Goal: Task Accomplishment & Management: Manage account settings

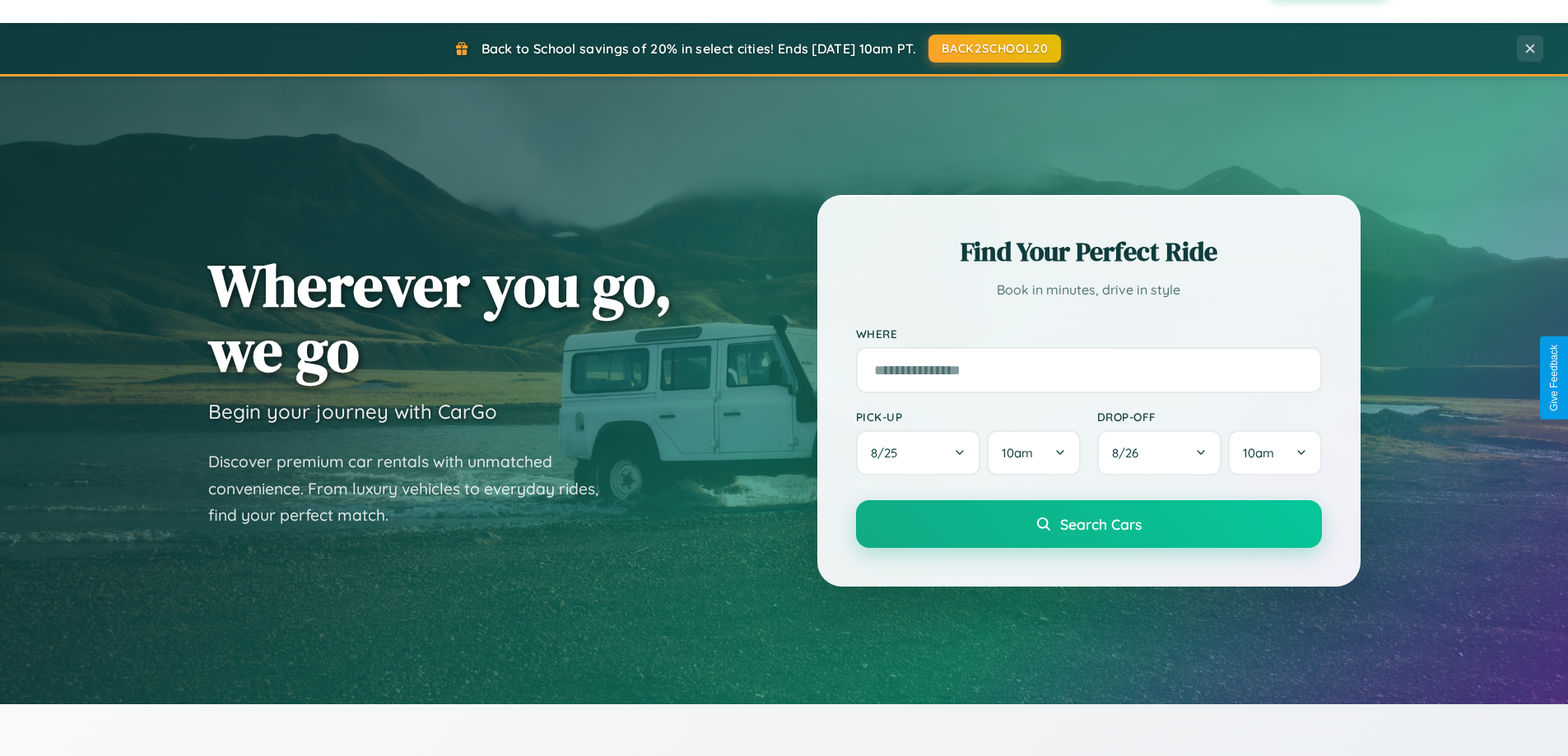
scroll to position [3166, 0]
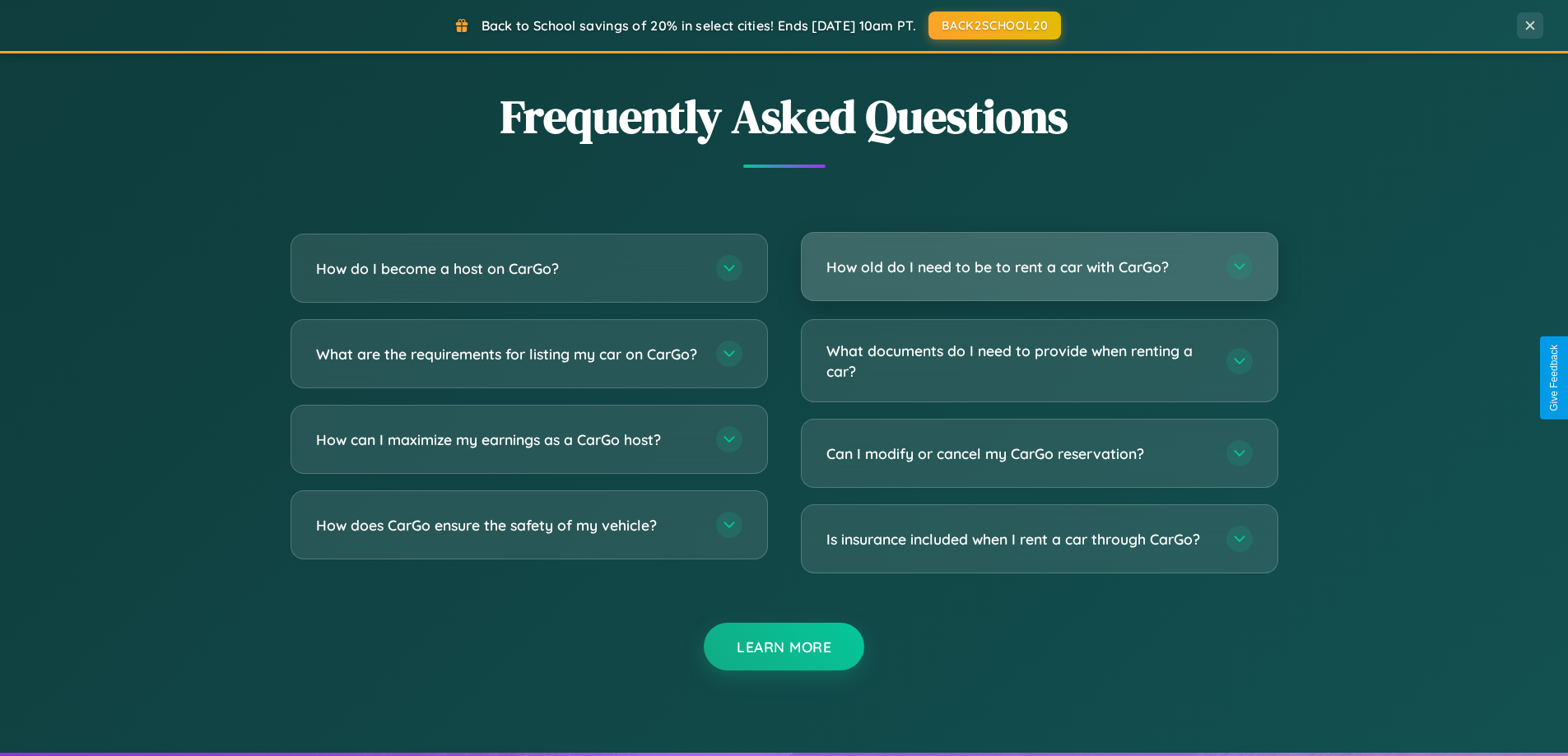
click at [1039, 267] on h3 "How old do I need to be to rent a car with CarGo?" at bounding box center [1018, 267] width 384 height 20
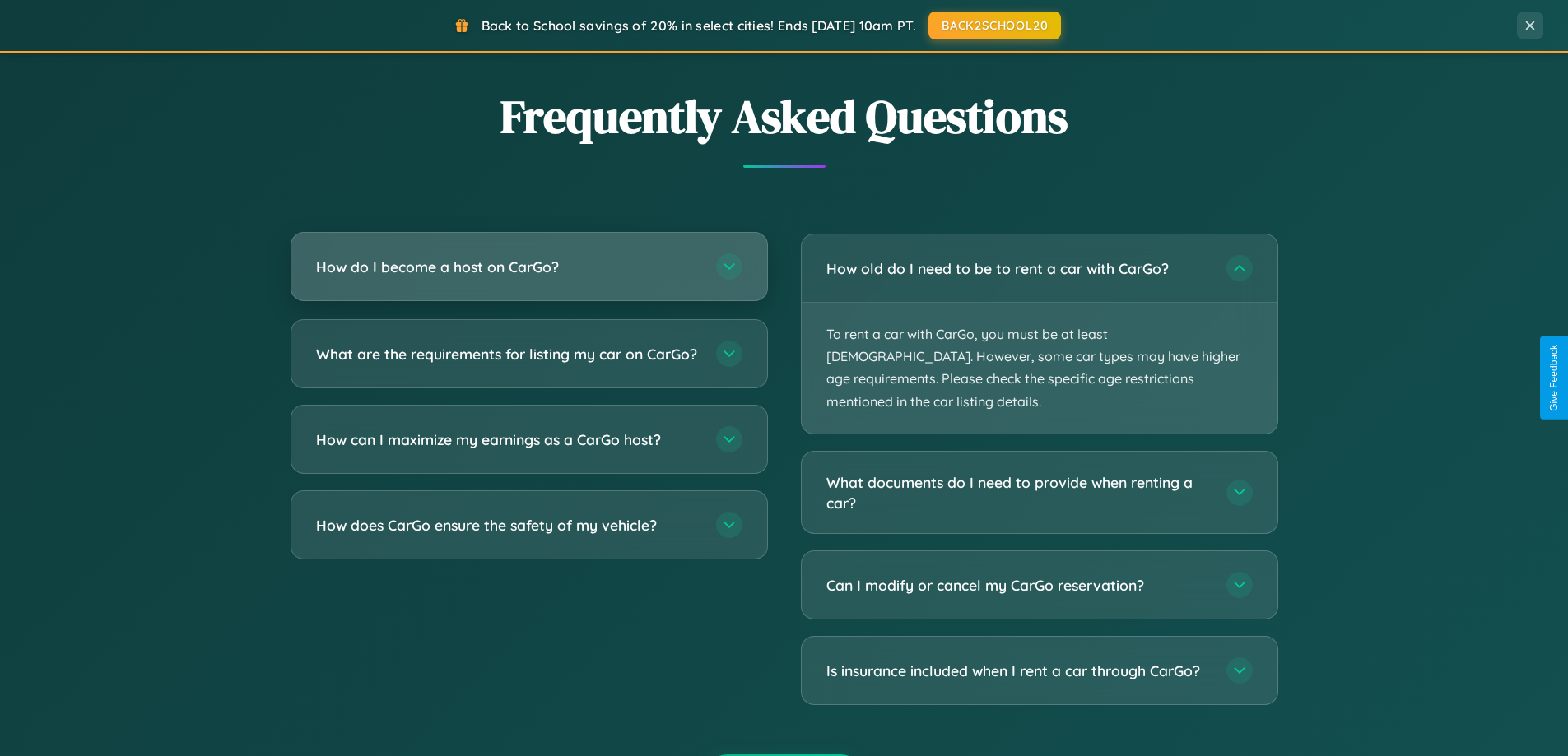
click at [528, 268] on h3 "How do I become a host on CarGo?" at bounding box center [508, 267] width 384 height 20
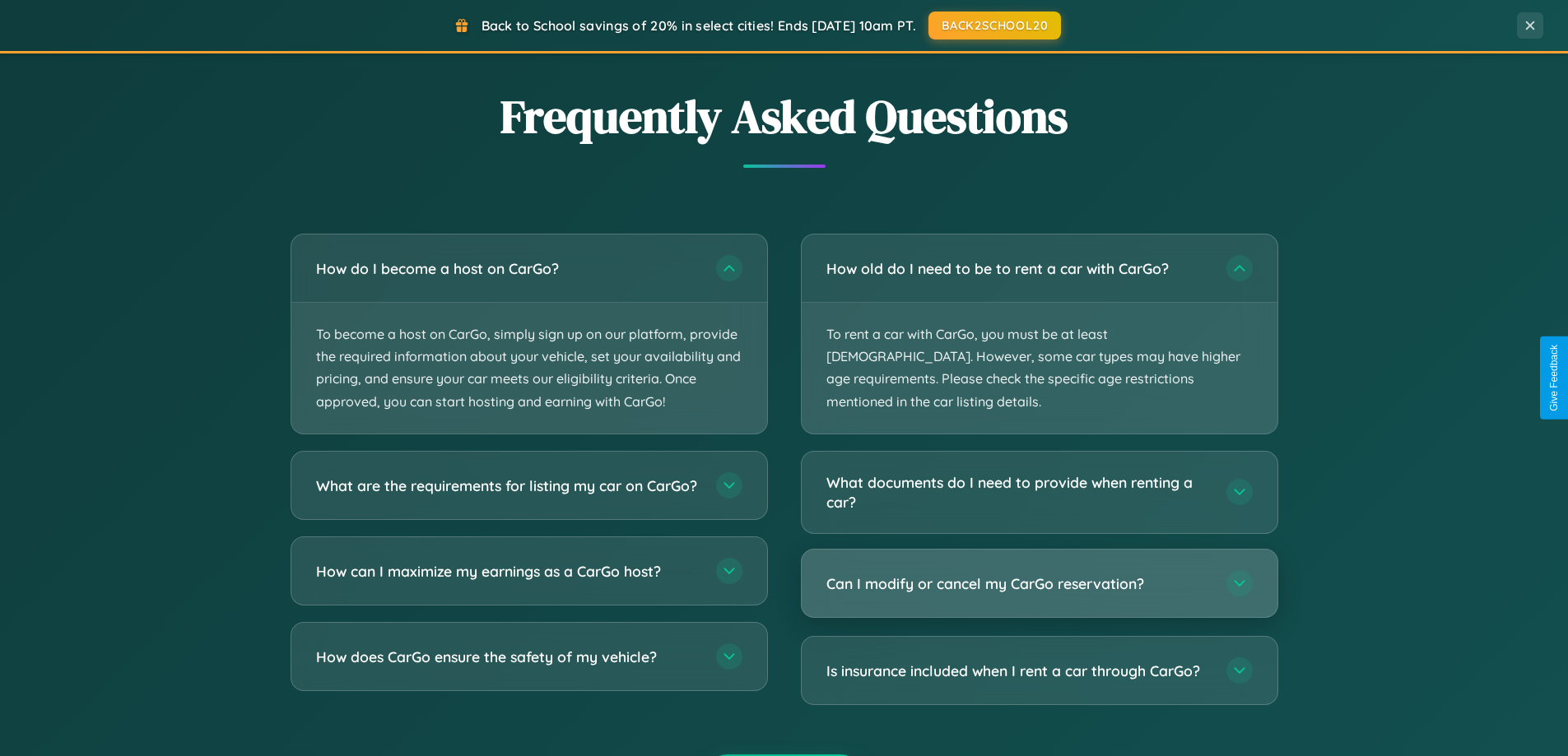
click at [1039, 574] on h3 "Can I modify or cancel my CarGo reservation?" at bounding box center [1018, 584] width 384 height 20
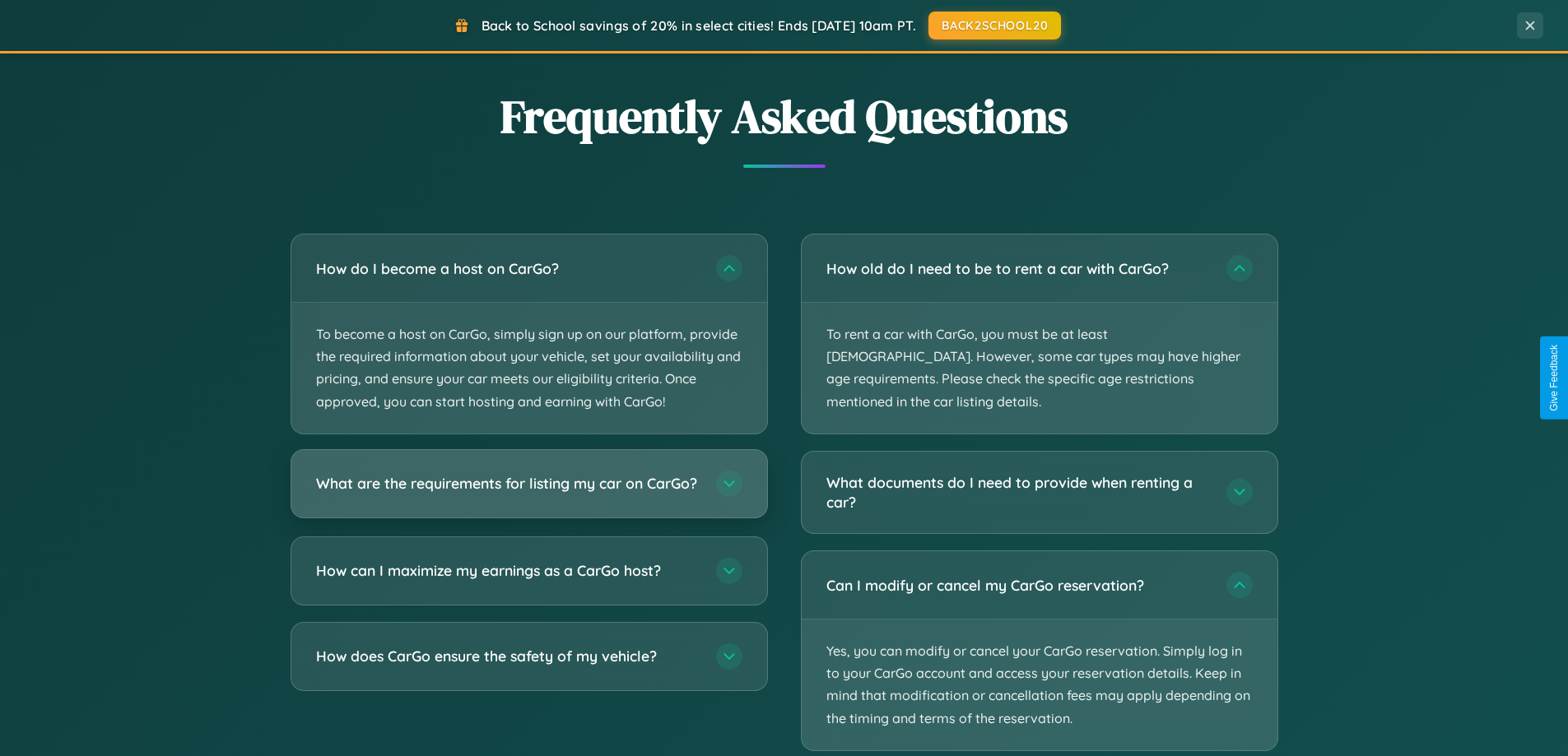
click at [528, 492] on h3 "What are the requirements for listing my car on CarGo?" at bounding box center [508, 483] width 384 height 20
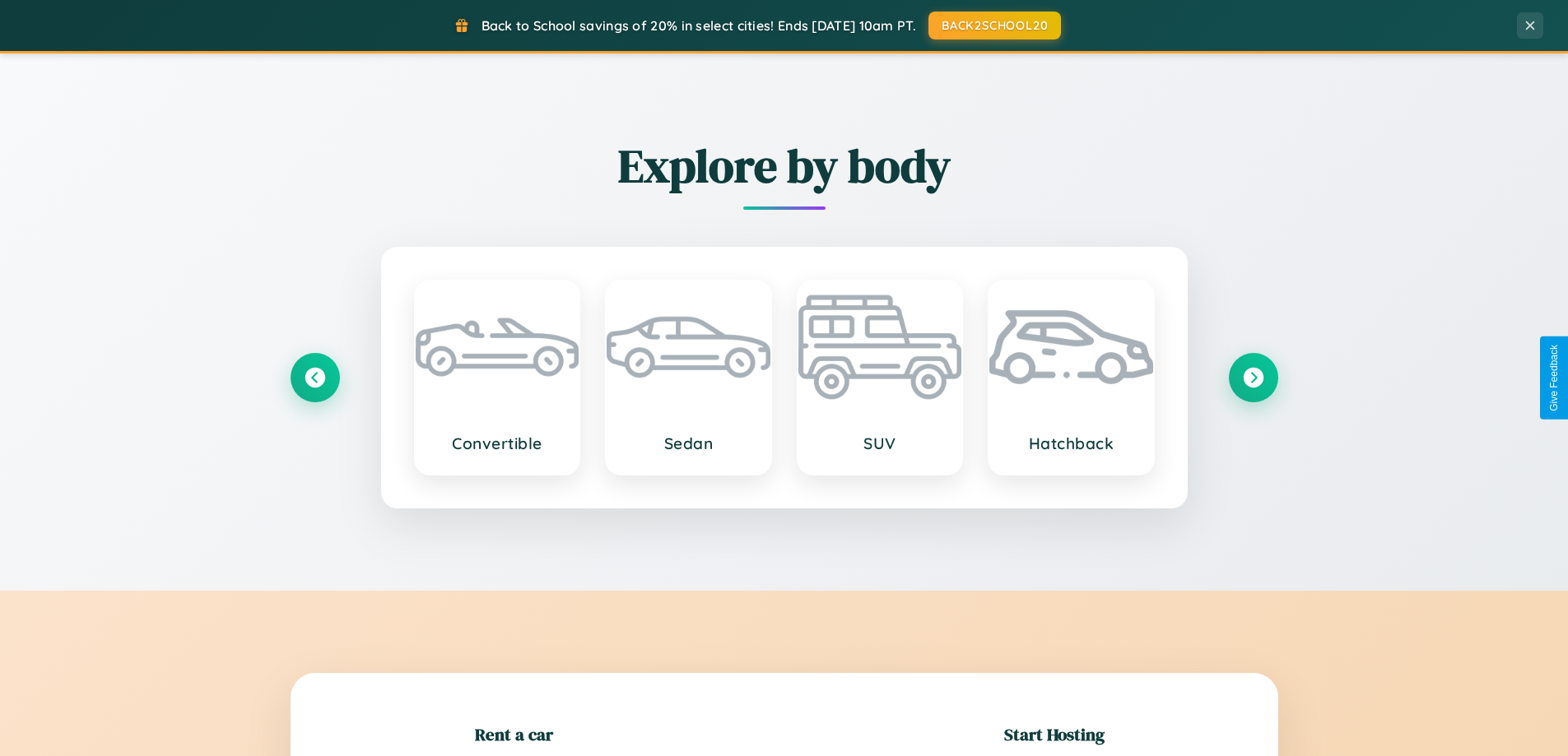
scroll to position [356, 0]
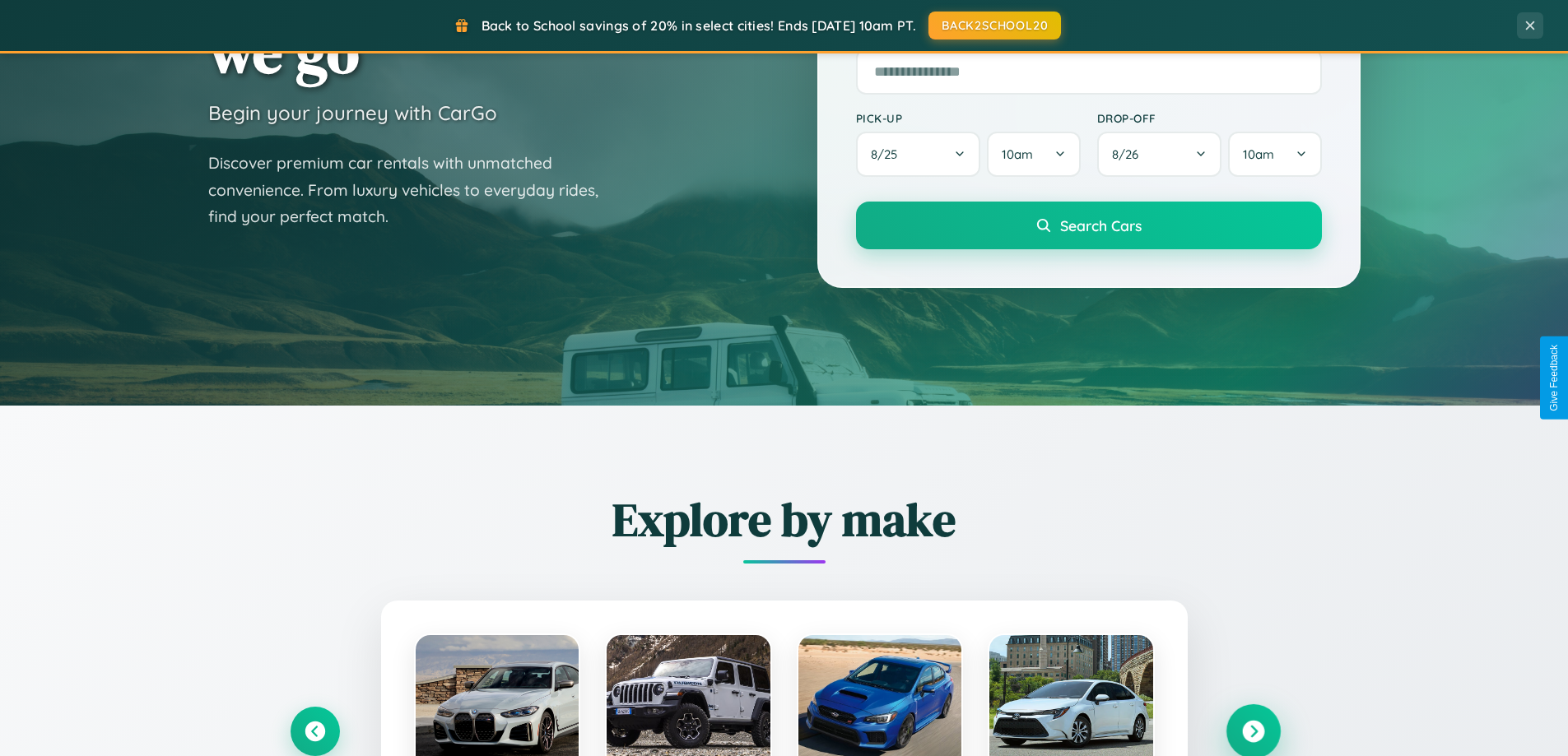
click at [1253, 732] on icon at bounding box center [1253, 732] width 22 height 22
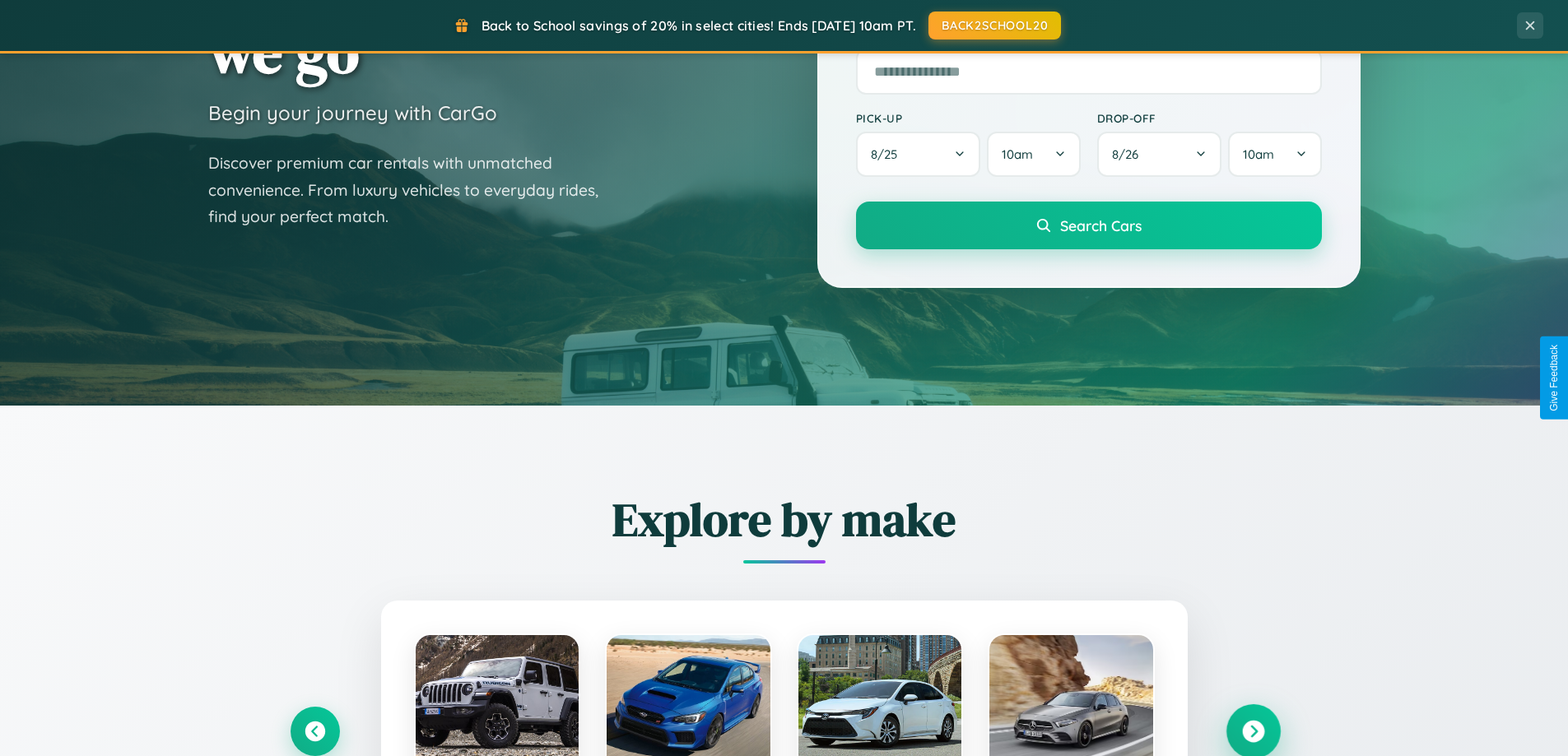
click at [1253, 730] on icon at bounding box center [1253, 732] width 22 height 22
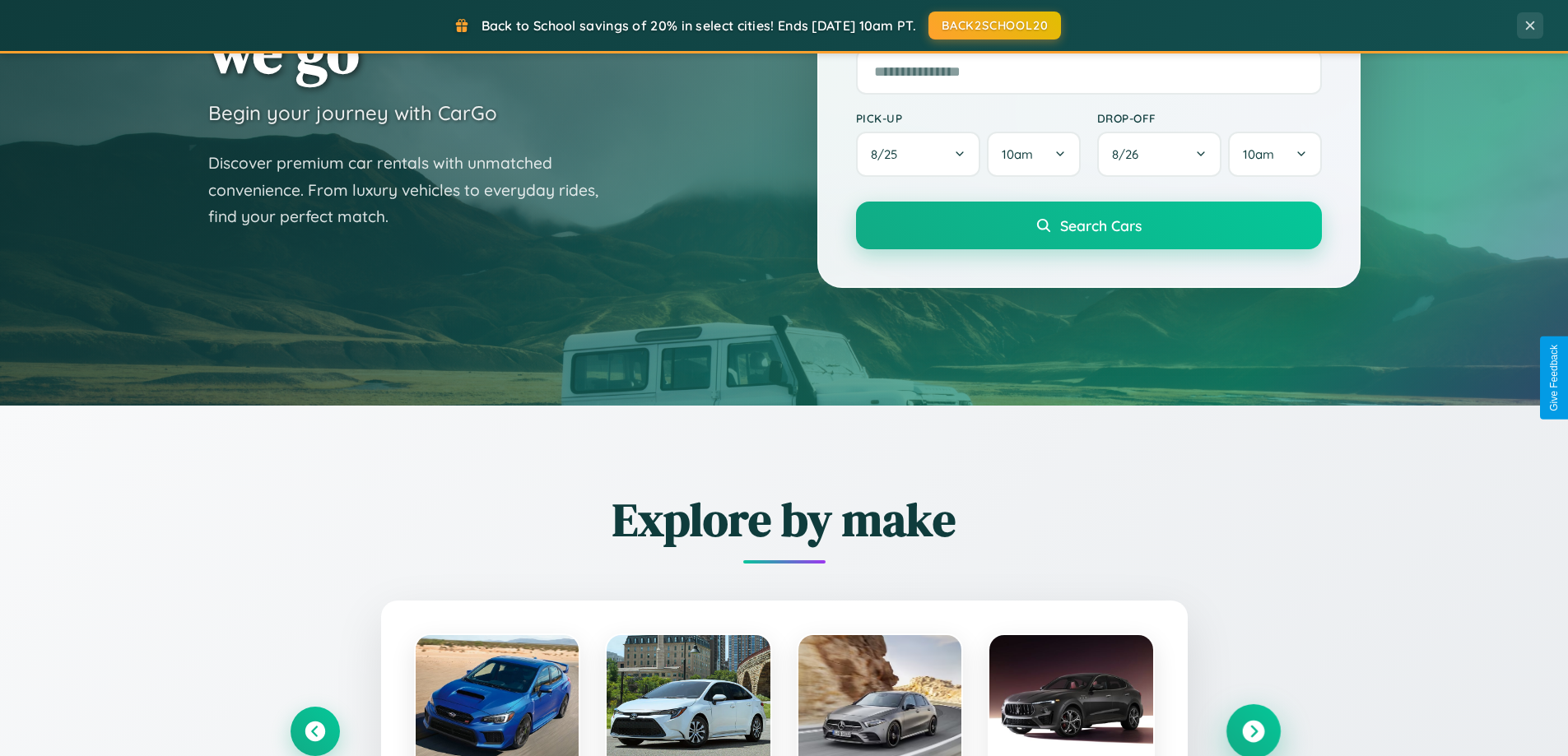
click at [1253, 730] on icon at bounding box center [1253, 732] width 22 height 22
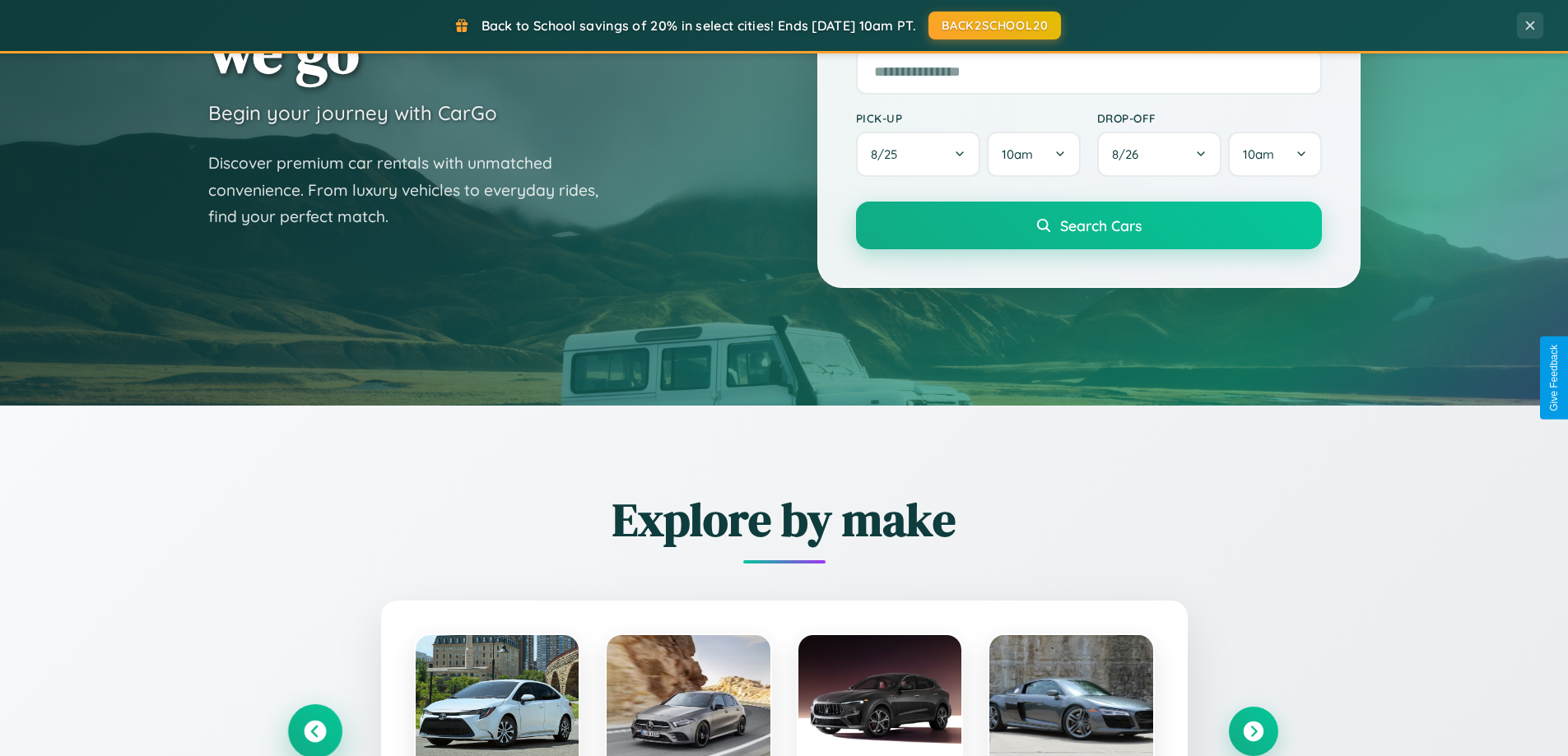
click at [315, 732] on icon at bounding box center [315, 732] width 22 height 22
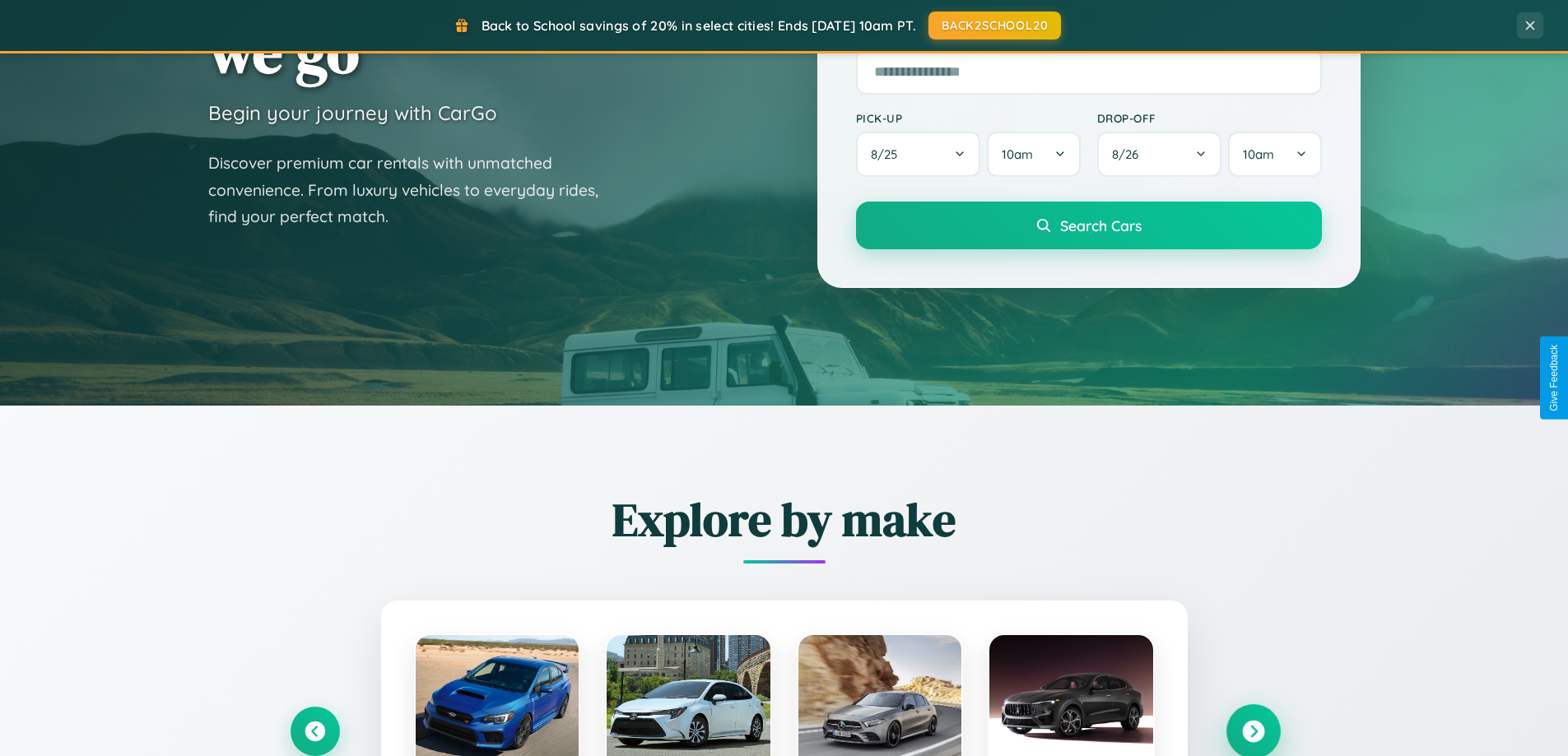
click at [1253, 731] on icon at bounding box center [1253, 732] width 22 height 22
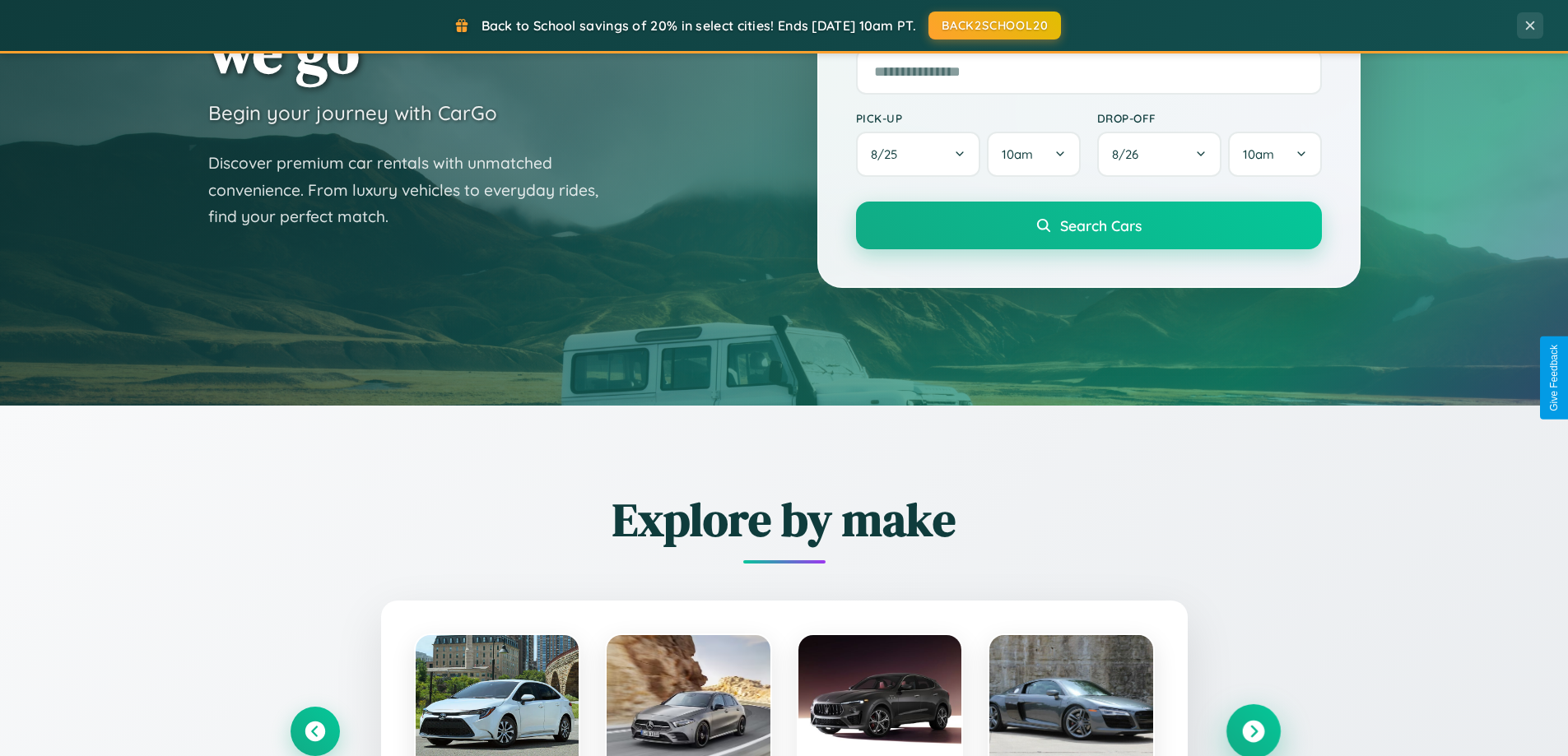
scroll to position [0, 0]
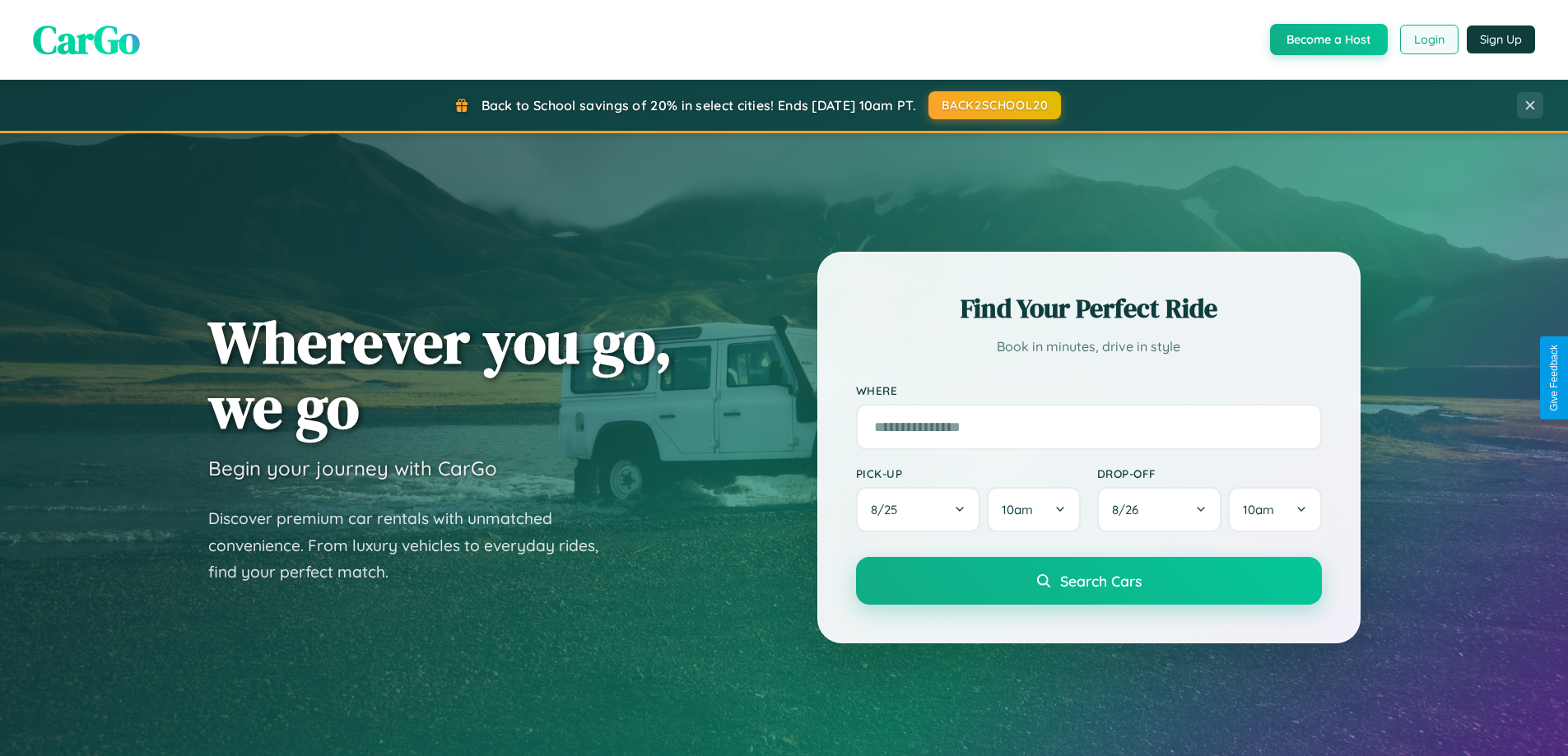
click at [1429, 40] on button "Login" at bounding box center [1430, 39] width 58 height 29
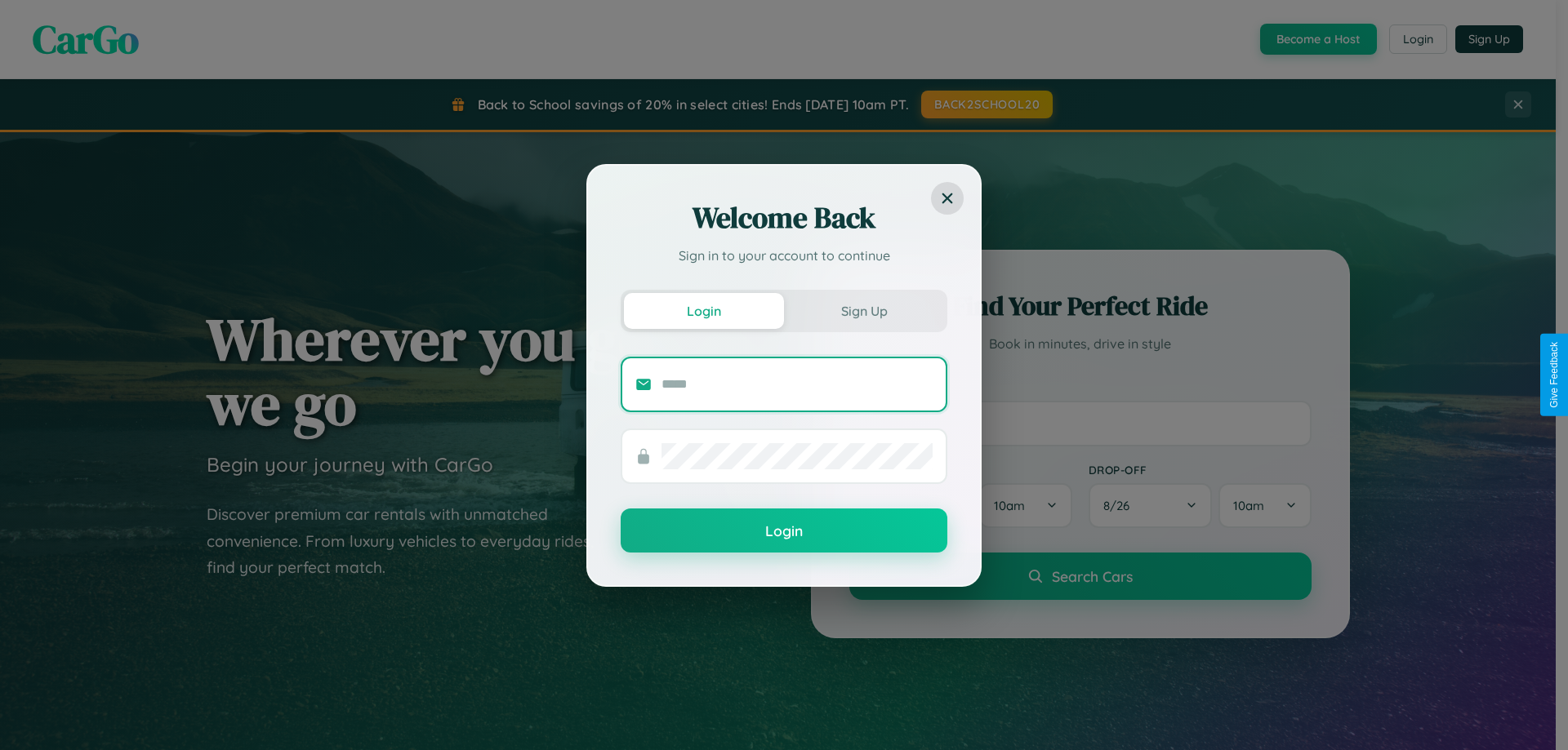
click at [797, 384] on input "text" at bounding box center [797, 384] width 271 height 26
type input "**********"
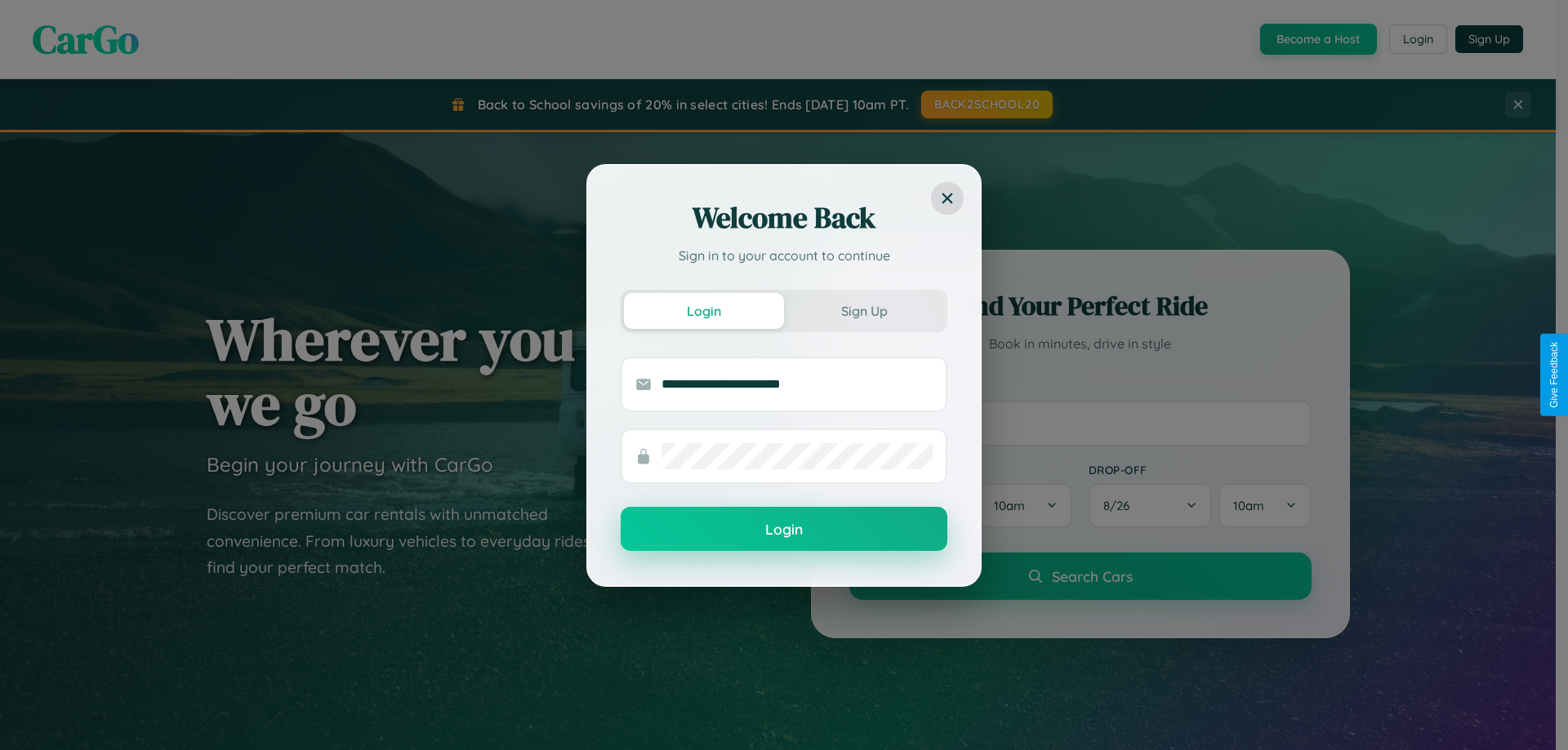
click at [784, 530] on button "Login" at bounding box center [784, 530] width 327 height 44
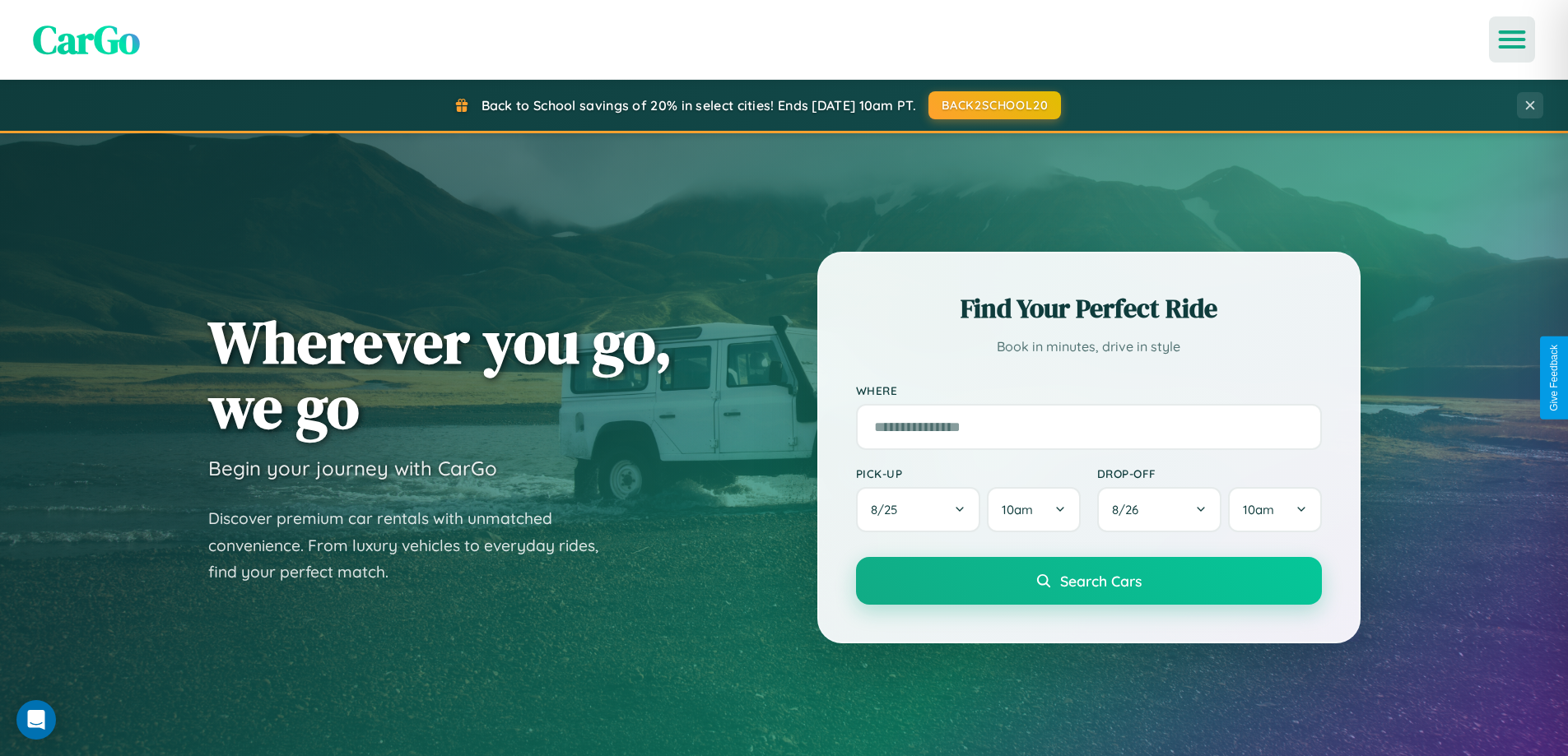
click at [1512, 40] on icon "Open menu" at bounding box center [1512, 39] width 23 height 15
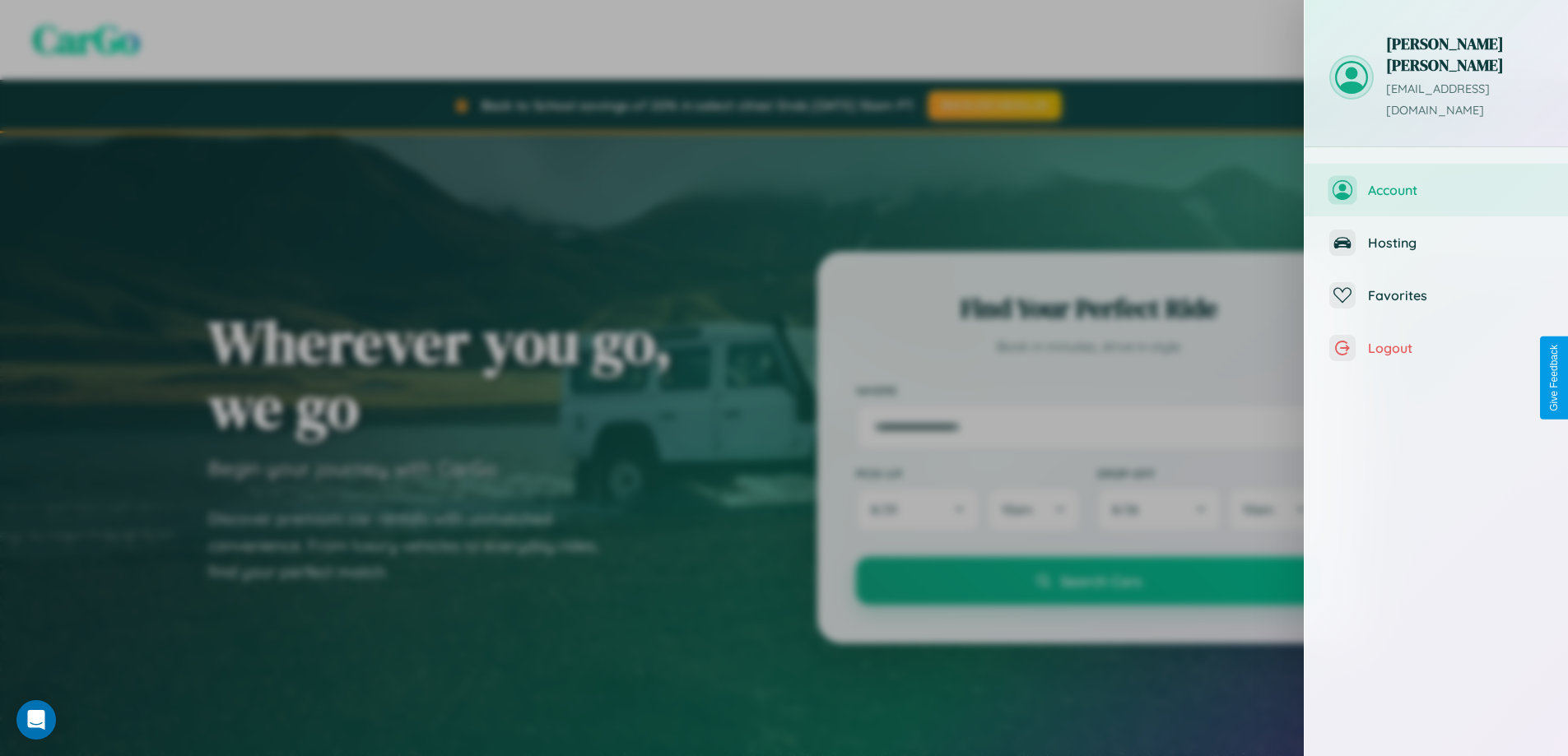
click at [1436, 182] on span "Account" at bounding box center [1456, 190] width 175 height 17
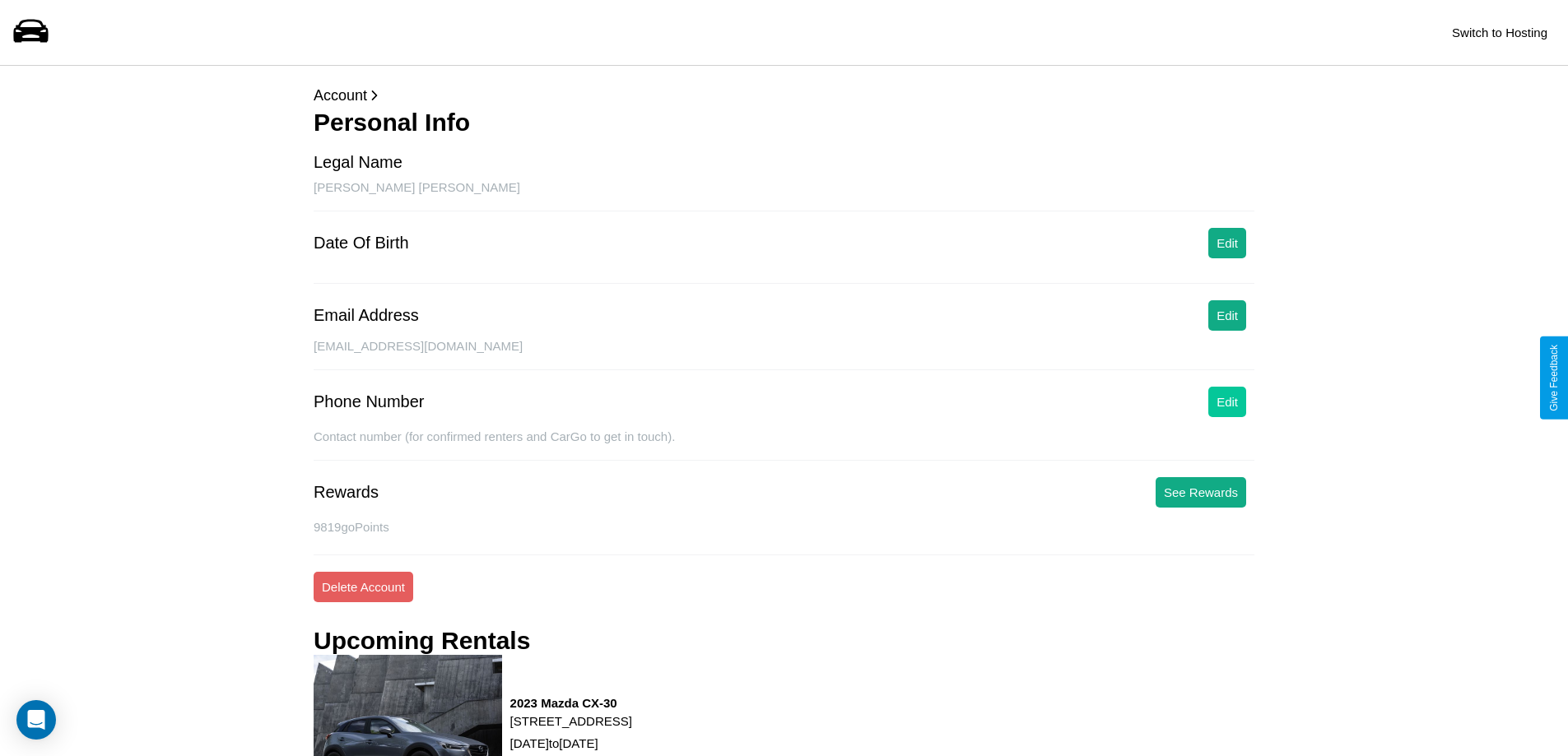
click at [1227, 401] on button "Edit" at bounding box center [1227, 401] width 38 height 30
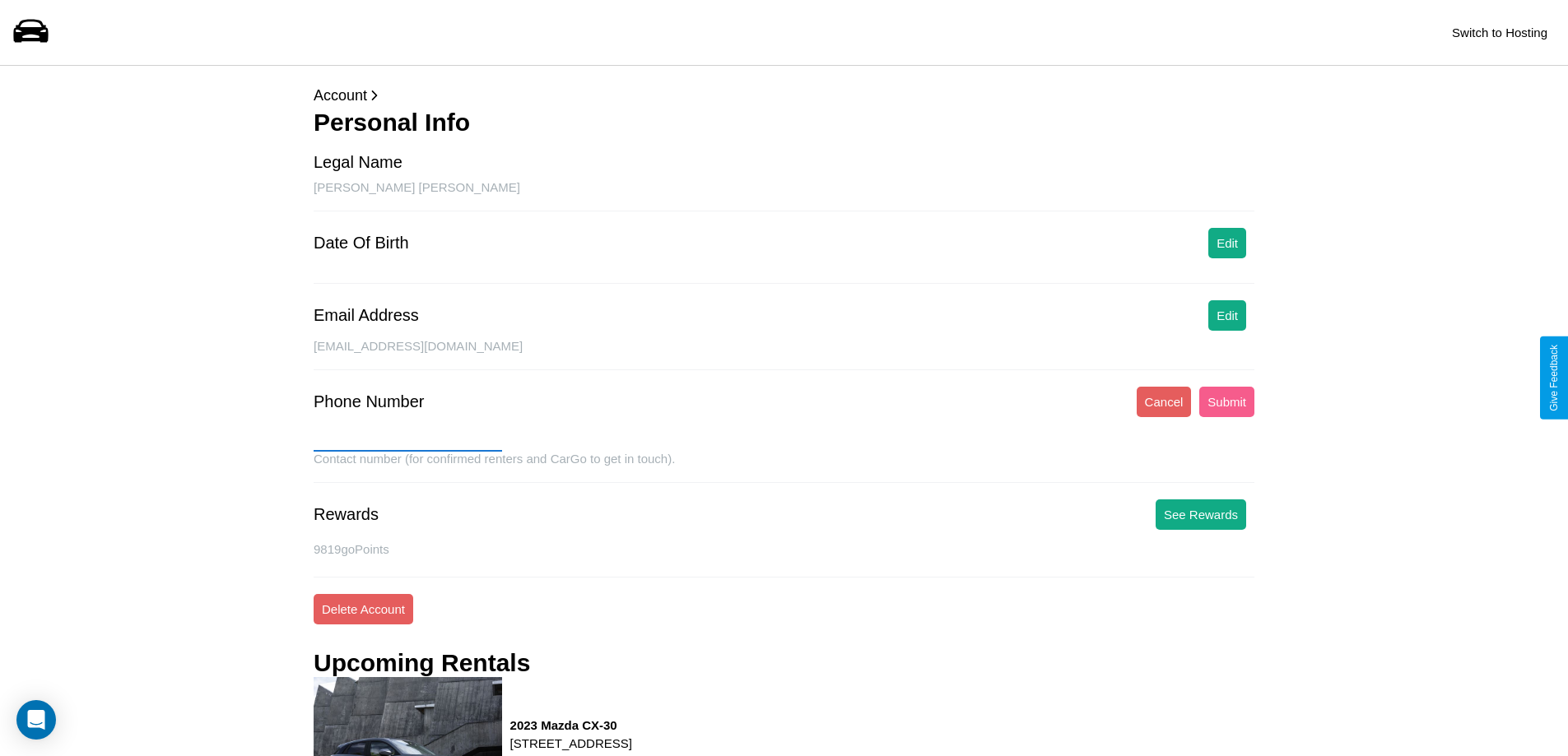
click at [407, 438] on input "text" at bounding box center [407, 438] width 188 height 26
type input "**********"
